Goal: Manage account settings

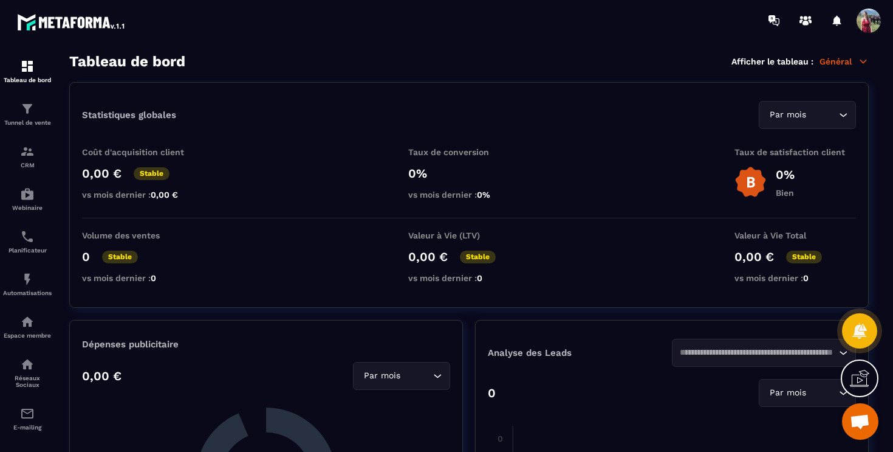
scroll to position [512, 0]
click at [869, 30] on span at bounding box center [869, 21] width 24 height 24
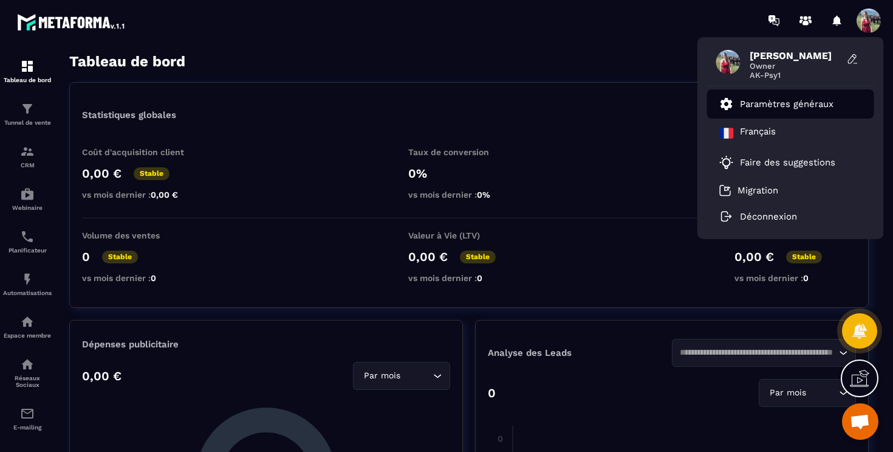
click at [818, 109] on link "Paramètres généraux" at bounding box center [777, 104] width 114 height 15
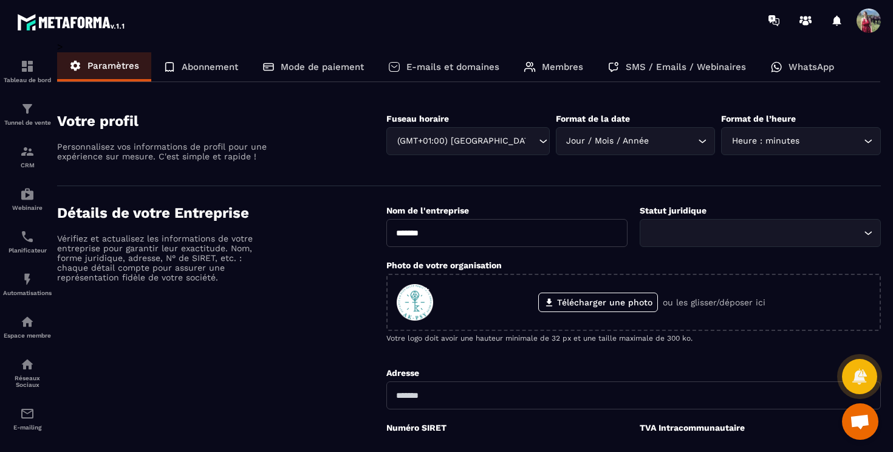
click at [444, 72] on p "E-mails et domaines" at bounding box center [453, 66] width 93 height 11
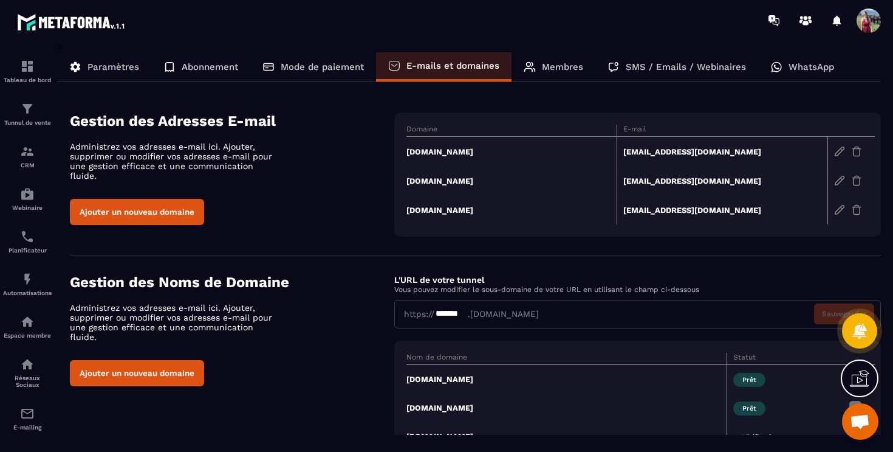
scroll to position [46, 0]
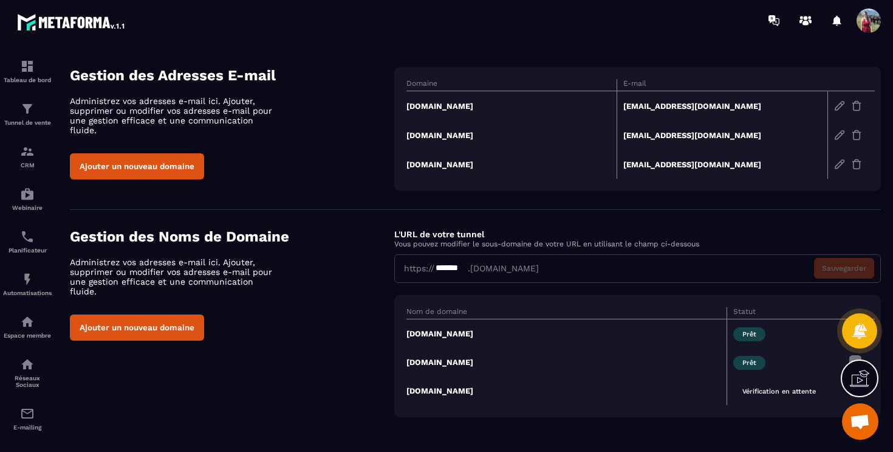
click at [424, 393] on td "[DOMAIN_NAME]" at bounding box center [567, 390] width 320 height 29
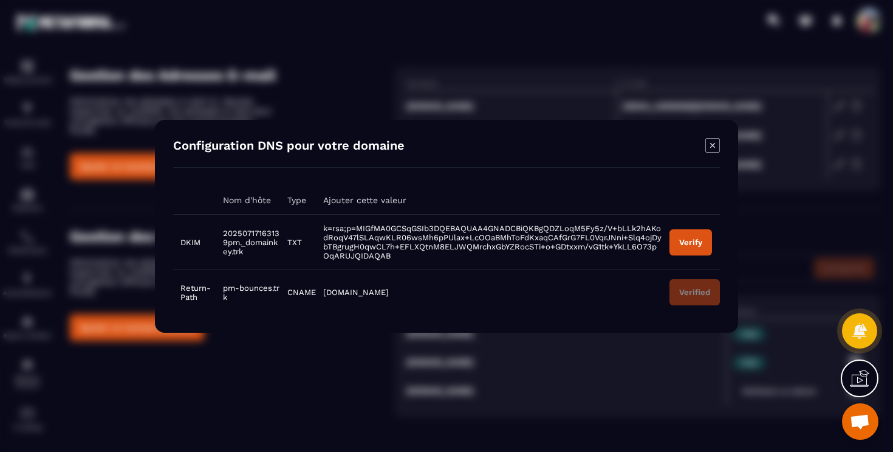
click at [684, 240] on div "Verify" at bounding box center [690, 241] width 23 height 9
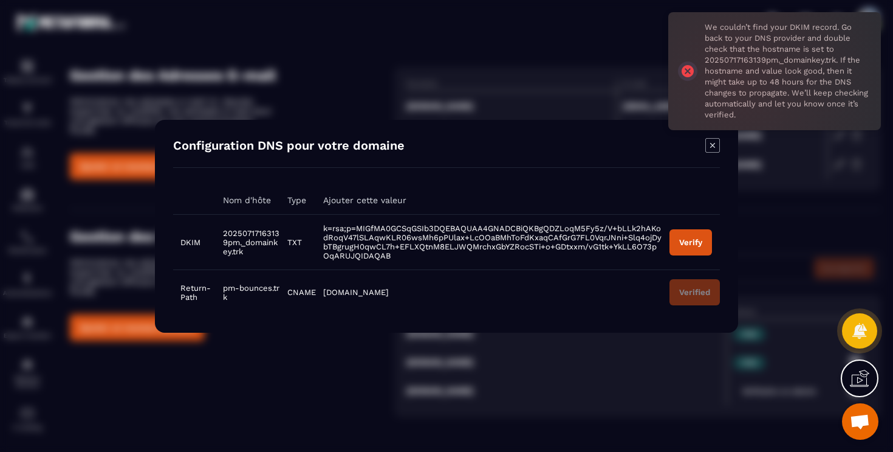
click at [569, 40] on div "Modal window" at bounding box center [446, 226] width 893 height 452
click at [713, 149] on icon "Modal window" at bounding box center [713, 145] width 15 height 15
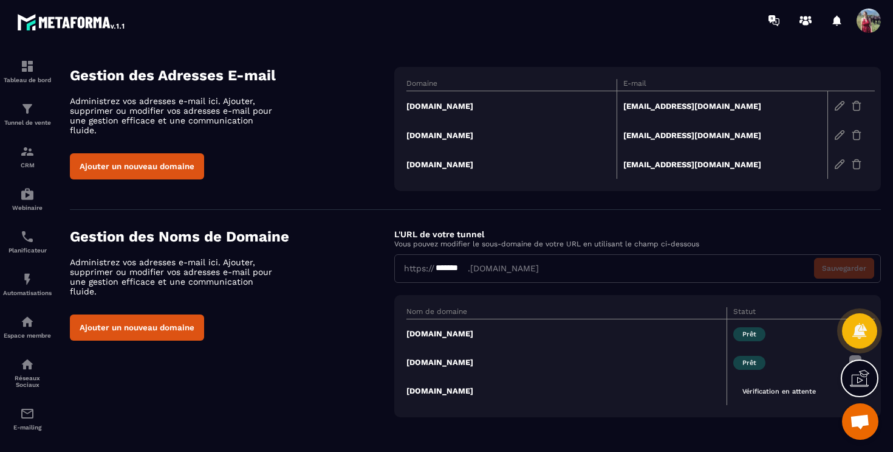
click at [111, 19] on img at bounding box center [71, 22] width 109 height 22
